Goal: Task Accomplishment & Management: Use online tool/utility

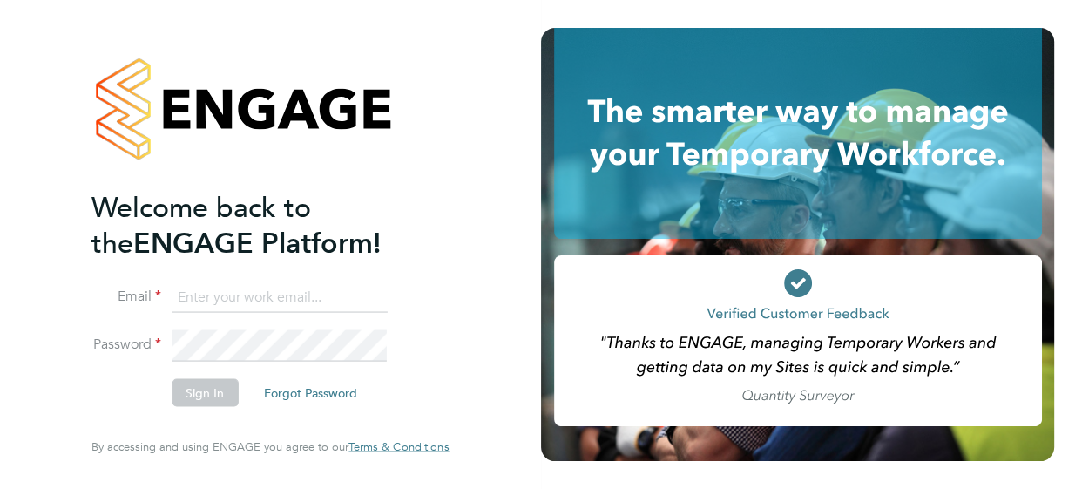
click at [246, 296] on input at bounding box center [279, 296] width 215 height 31
type input "elaine.butler@apleona.com"
click at [207, 391] on button "Sign In" at bounding box center [205, 393] width 66 height 28
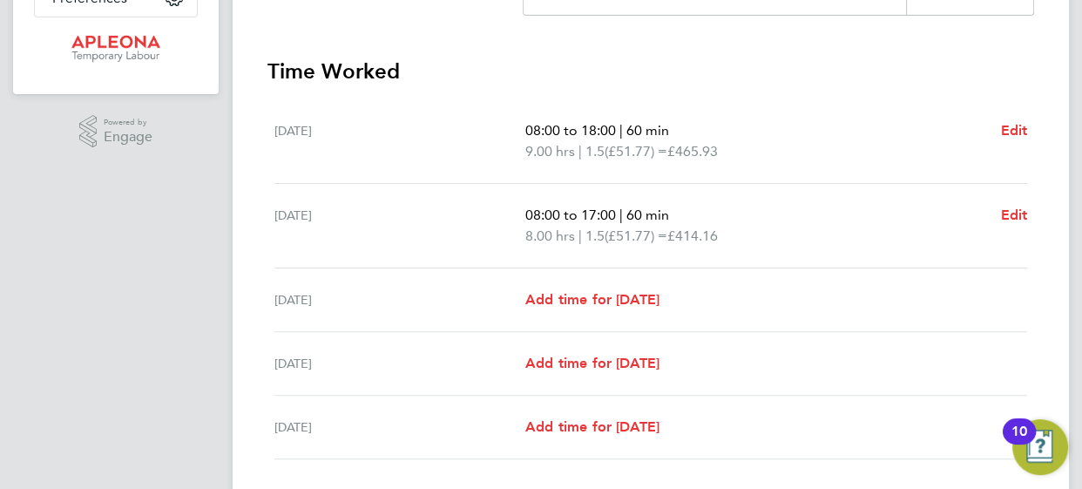
scroll to position [580, 0]
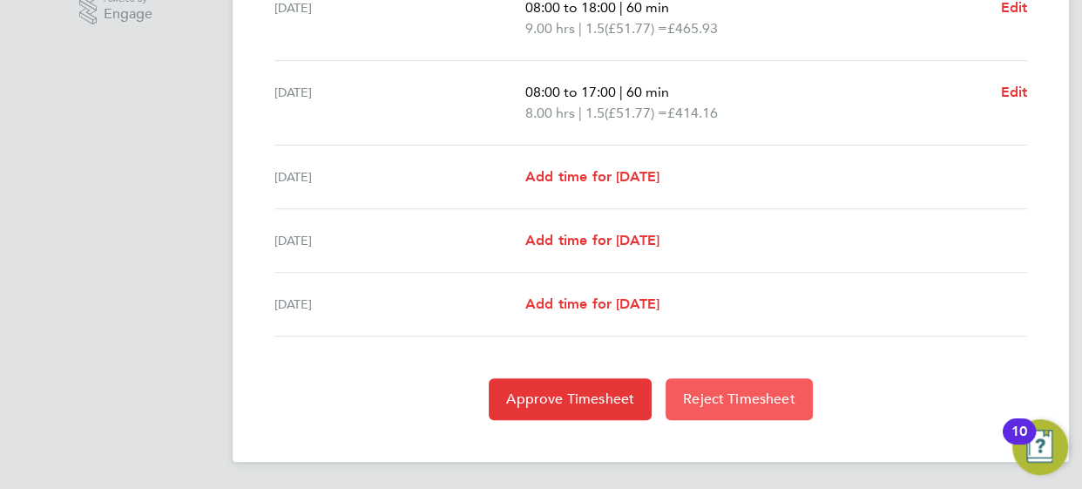
click at [767, 400] on span "Reject Timesheet" at bounding box center [739, 398] width 112 height 17
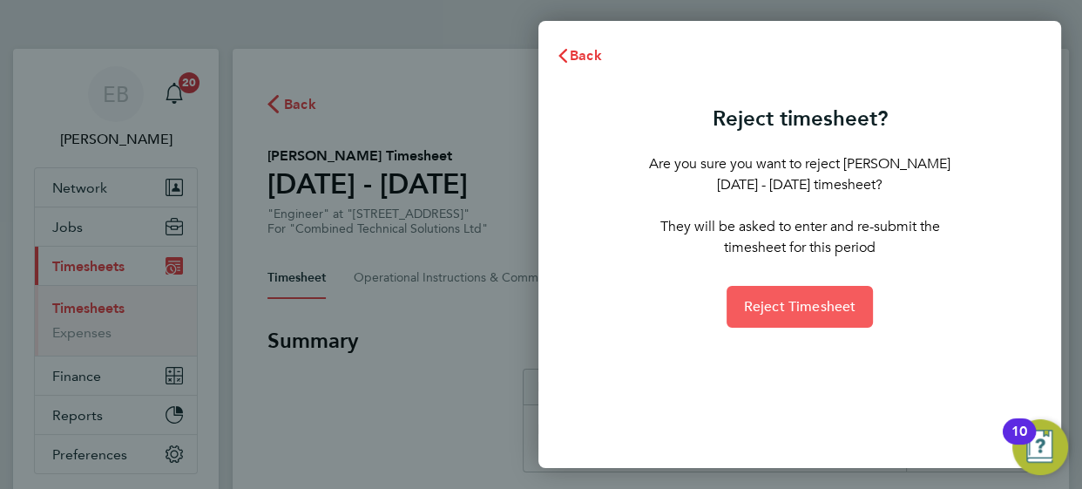
click at [793, 305] on span "Reject Timesheet" at bounding box center [800, 306] width 112 height 17
